Goal: Submit feedback/report problem: Submit feedback/report problem

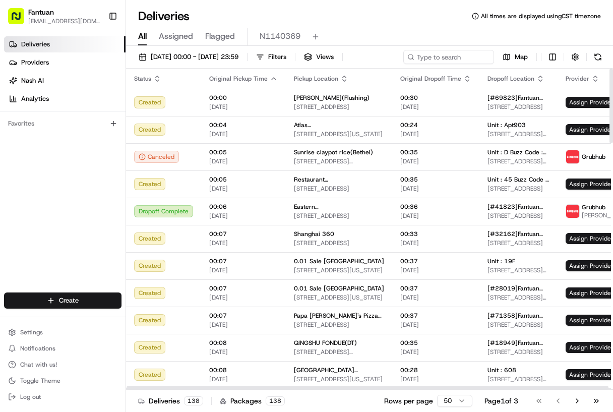
click at [429, 60] on div "25/08/2025 00:00 - 25/08/2025 23:59 Filters Views Map" at bounding box center [369, 59] width 487 height 19
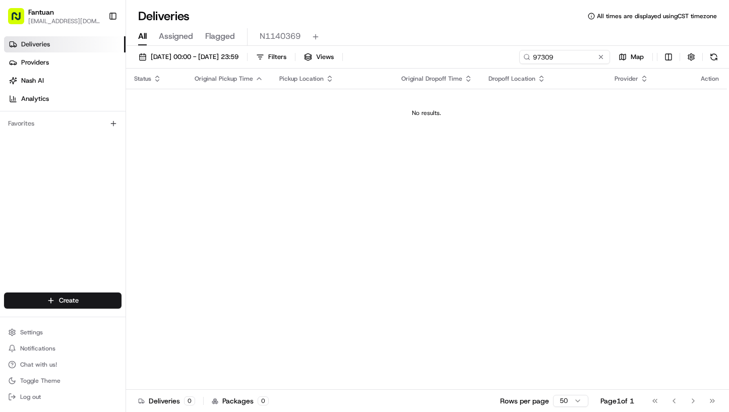
type input "97309"
click at [78, 217] on div "Deliveries Providers [PERSON_NAME] Analytics Favorites" at bounding box center [62, 165] width 125 height 266
click at [178, 58] on span "25/08/2025 00:00 - 25/08/2025 23:59" at bounding box center [195, 56] width 88 height 9
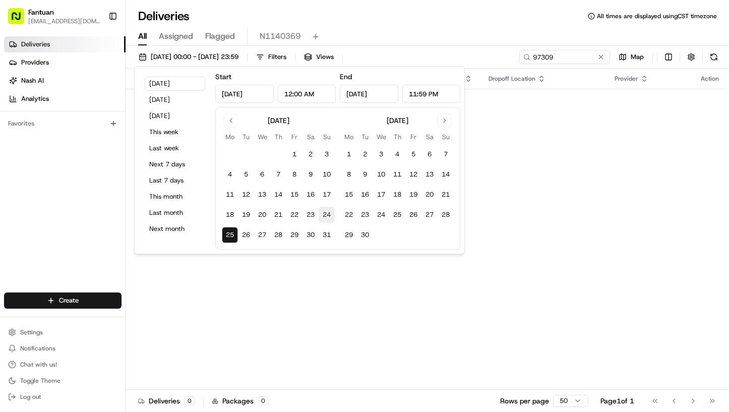
click at [328, 211] on button "24" at bounding box center [327, 215] width 16 height 16
type input "Aug 24, 2025"
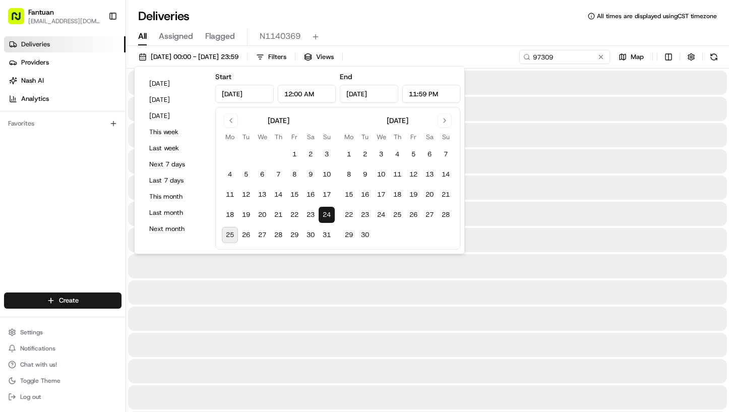
click at [232, 234] on button "25" at bounding box center [230, 235] width 16 height 16
type input "Aug 25, 2025"
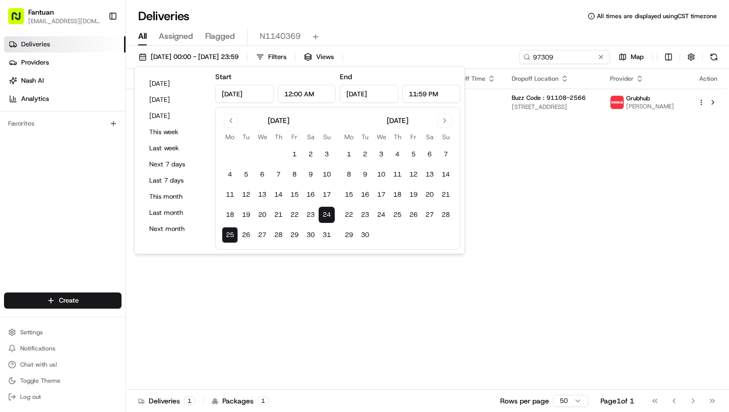
click at [503, 11] on div "Deliveries All times are displayed using CST timezone" at bounding box center [427, 16] width 603 height 16
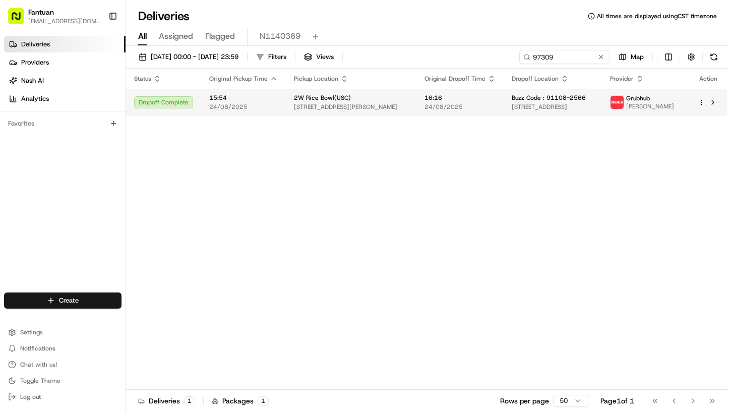
click at [506, 114] on td "Buzz Code : 91108-2566 1715 W Hvn Rd, San Marino, CA 91108, USA" at bounding box center [552, 102] width 98 height 27
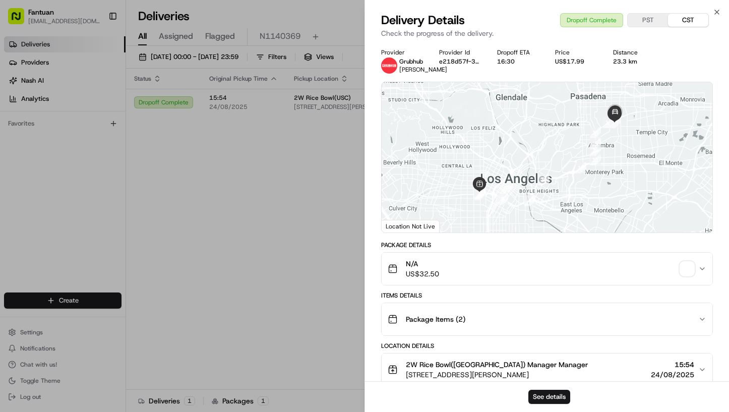
scroll to position [315, 0]
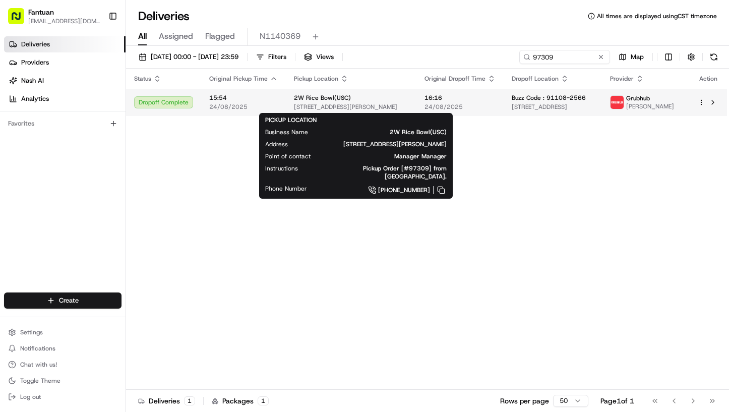
click at [363, 108] on span "1631 Cordova St, Los Angeles, CA 90007, USA" at bounding box center [351, 107] width 114 height 8
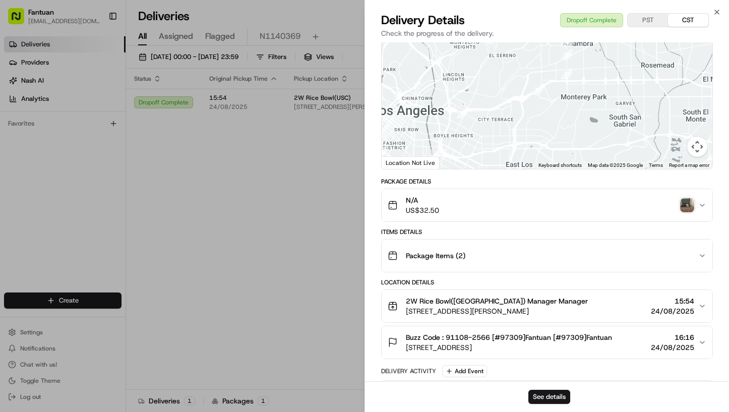
scroll to position [0, 0]
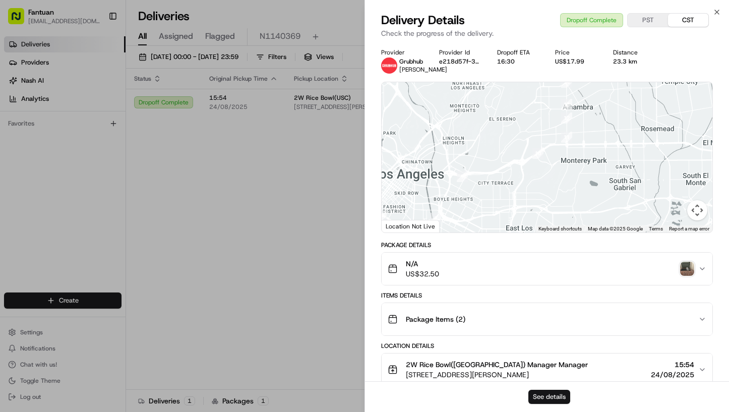
click at [557, 393] on button "See details" at bounding box center [549, 397] width 42 height 14
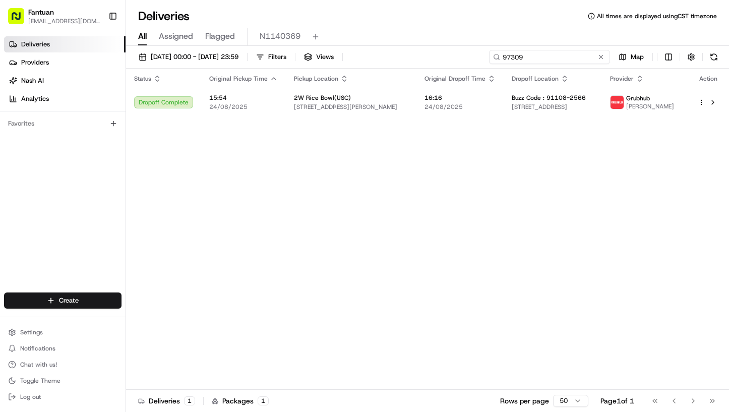
click at [562, 55] on input "97309" at bounding box center [549, 57] width 121 height 14
paste input "0612"
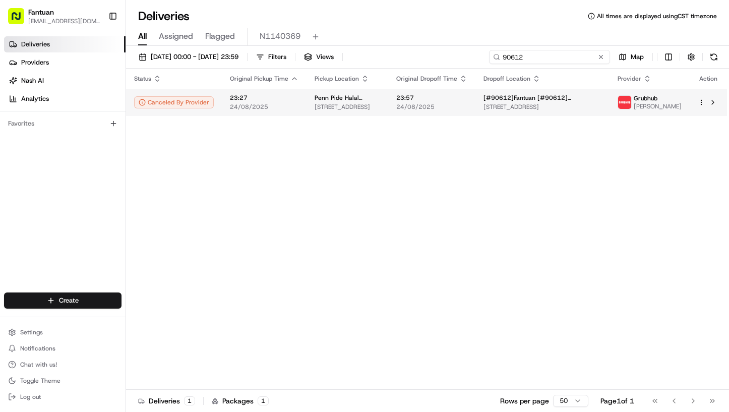
type input "90612"
click at [380, 108] on span "[STREET_ADDRESS]" at bounding box center [347, 107] width 66 height 8
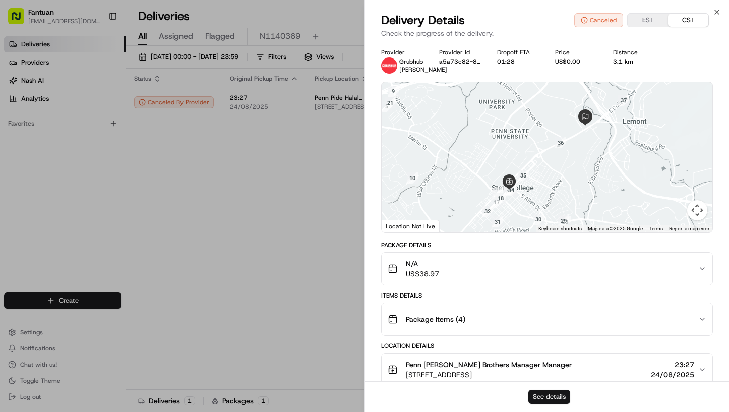
click at [552, 394] on button "See details" at bounding box center [549, 397] width 42 height 14
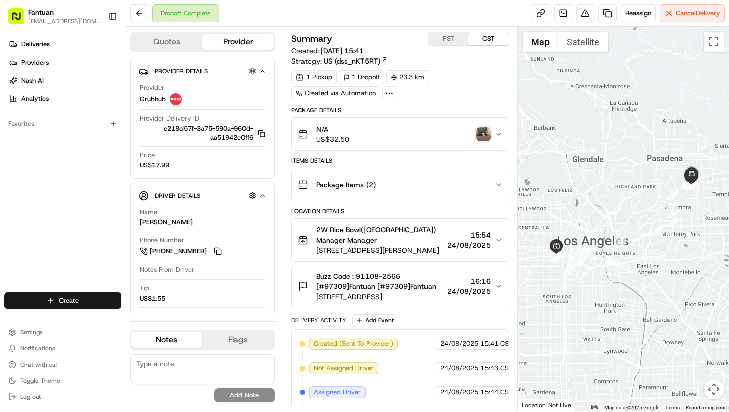
click at [65, 242] on div "Deliveries Providers [PERSON_NAME] Analytics Favorites" at bounding box center [62, 165] width 125 height 266
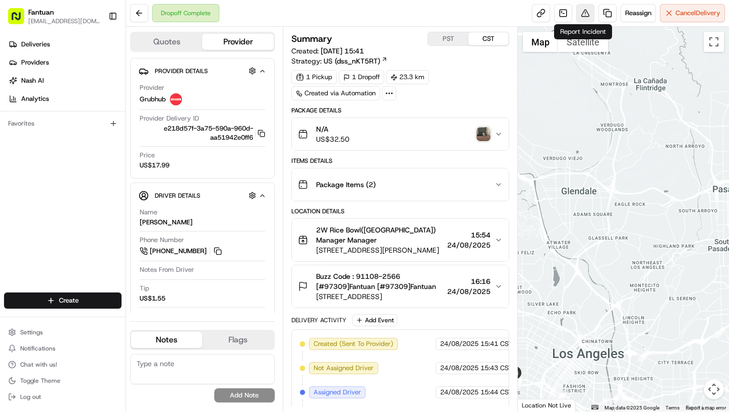
click at [587, 14] on button at bounding box center [585, 13] width 18 height 18
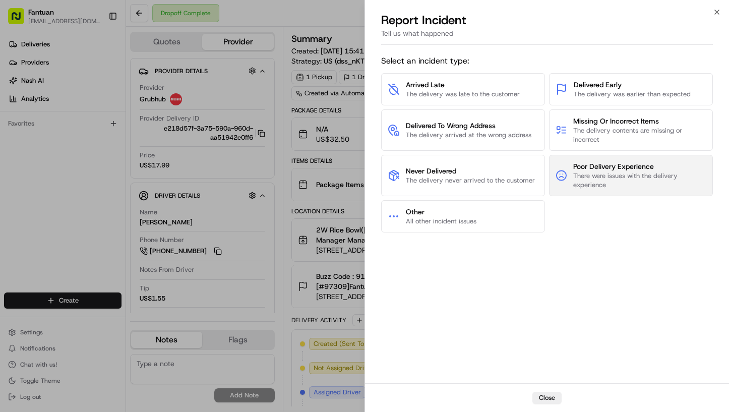
click at [599, 173] on span "There were issues with the delivery experience" at bounding box center [639, 180] width 133 height 18
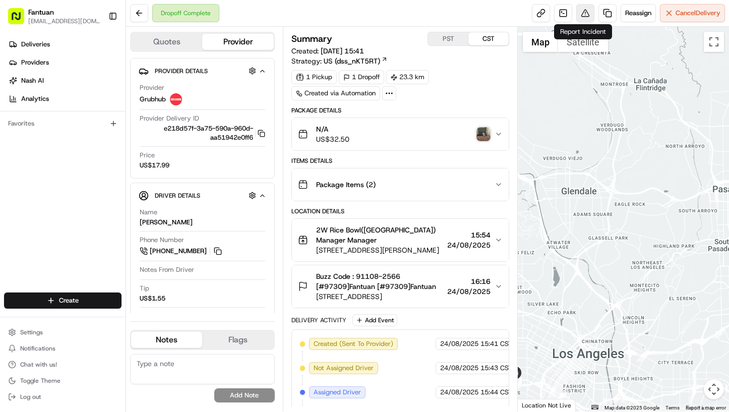
click at [580, 14] on button at bounding box center [585, 13] width 18 height 18
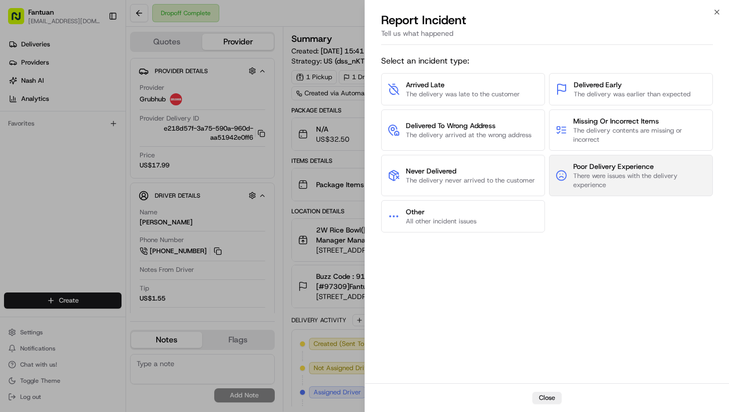
click at [607, 180] on span "There were issues with the delivery experience" at bounding box center [639, 180] width 133 height 18
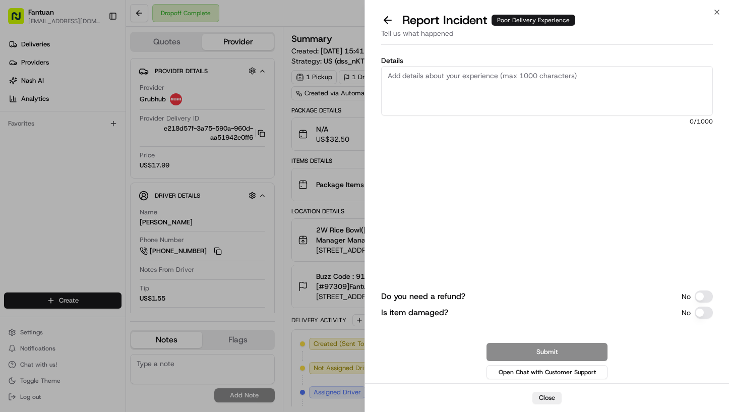
click at [417, 75] on textarea "Details" at bounding box center [547, 90] width 332 height 49
paste textarea "The driver attempted to enter the guest's room. After the guest called the poli…"
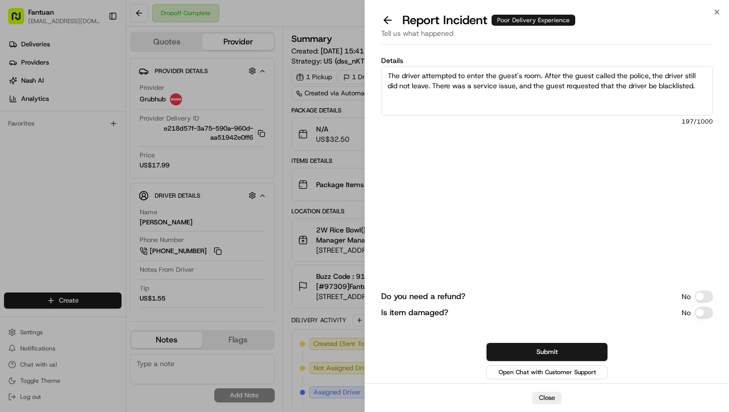
type textarea "The driver attempted to enter the guest's room. After the guest called the poli…"
click at [545, 221] on div "Do you need a refund? No Is item damaged? No Submit Open Chat with Customer Sup…" at bounding box center [547, 289] width 332 height 184
click at [551, 354] on button "Submit" at bounding box center [546, 352] width 121 height 18
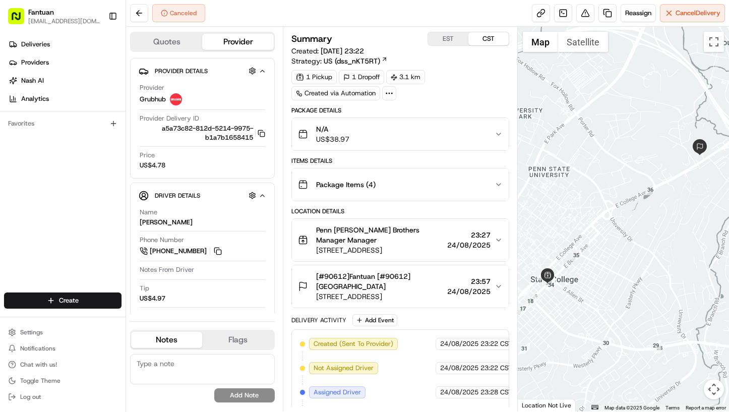
click at [71, 204] on div "Deliveries Providers [PERSON_NAME] Analytics Favorites" at bounding box center [62, 165] width 125 height 266
click at [578, 13] on button at bounding box center [585, 13] width 18 height 18
click at [586, 18] on button at bounding box center [585, 13] width 18 height 18
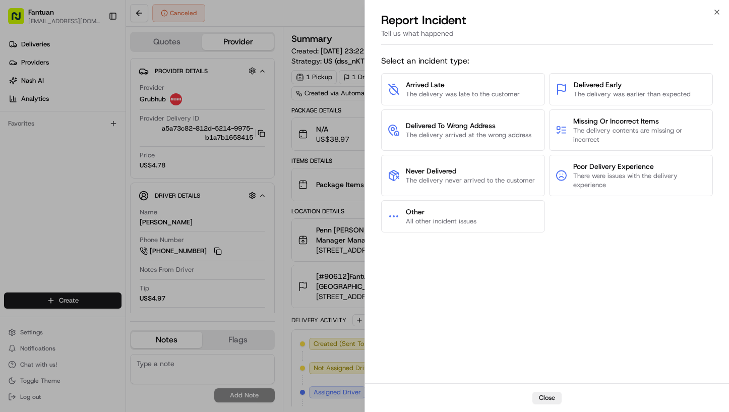
drag, startPoint x: 89, startPoint y: 214, endPoint x: 149, endPoint y: 216, distance: 60.0
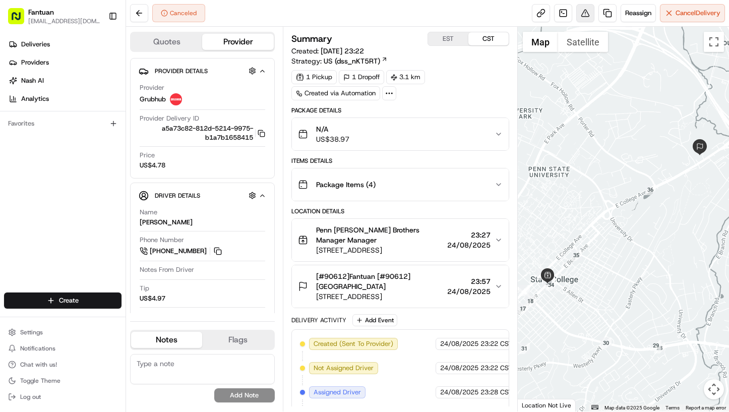
click at [585, 14] on button at bounding box center [585, 13] width 18 height 18
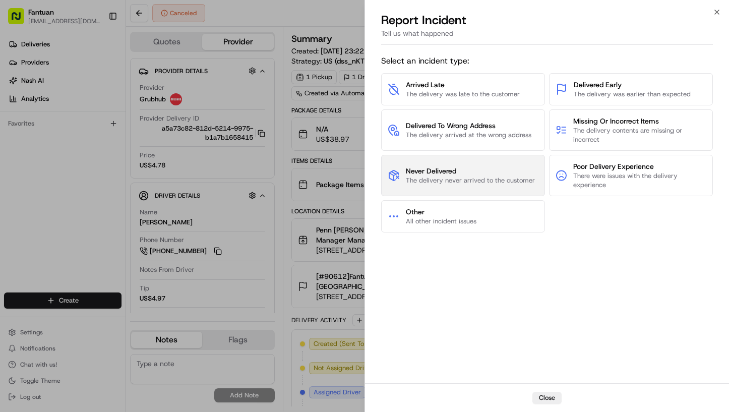
click at [497, 181] on span "The delivery never arrived to the customer" at bounding box center [470, 180] width 129 height 9
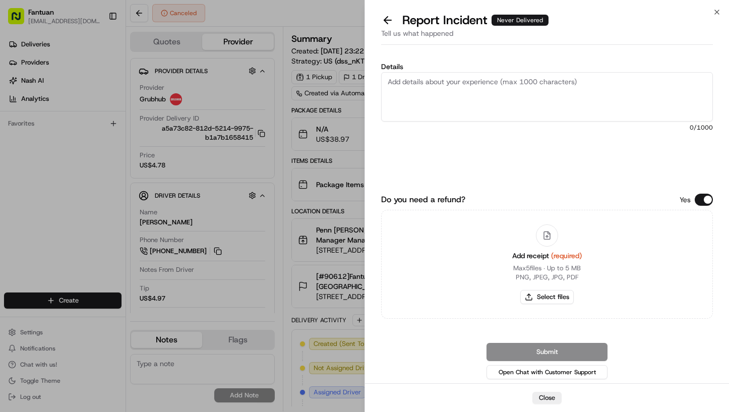
click at [458, 103] on textarea "Details" at bounding box center [547, 96] width 332 height 49
paste textarea "fail to deliver, the food has been preparedNash"
type textarea "fail to deliver, the food has been preparedNash"
click at [717, 256] on div "Details fail to deliver, the food has been preparedNash 47 /1000 Do you need a …" at bounding box center [547, 216] width 364 height 334
click at [548, 298] on button "Select files" at bounding box center [546, 297] width 53 height 14
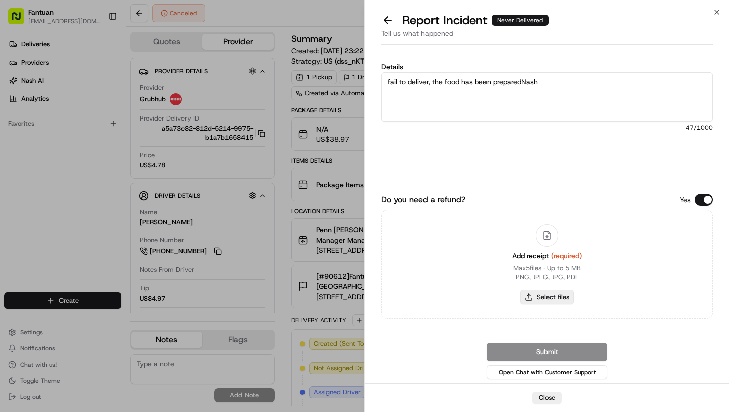
type input "C:\fakepath\Dingtalk_20250825021229.jpg"
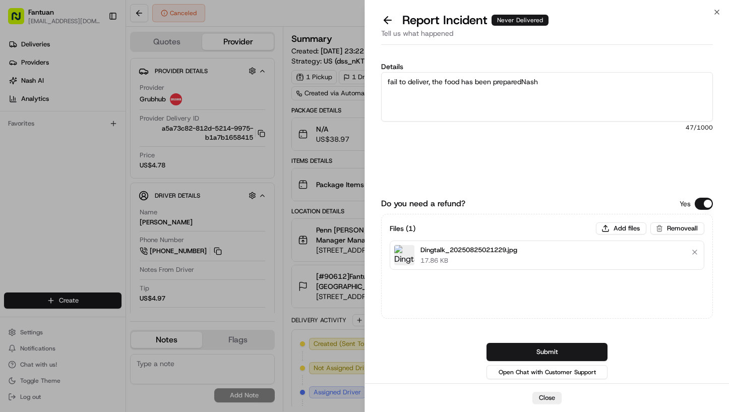
click at [551, 159] on div "Details fail to deliver, the food has been preparedNash 47 /1000" at bounding box center [547, 125] width 332 height 124
click at [558, 352] on button "Submit" at bounding box center [546, 352] width 121 height 18
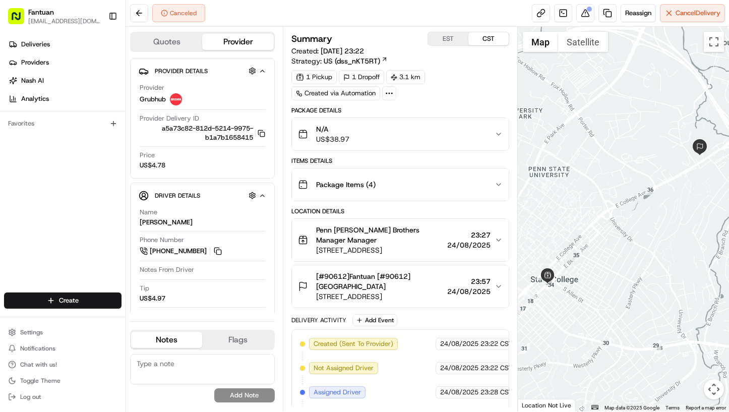
click at [54, 200] on div "Deliveries Providers [PERSON_NAME] Analytics Favorites" at bounding box center [62, 165] width 125 height 266
